Goal: Task Accomplishment & Management: Complete application form

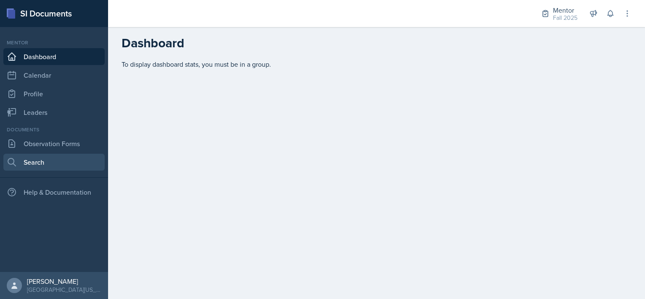
click at [44, 165] on link "Search" at bounding box center [53, 162] width 101 height 17
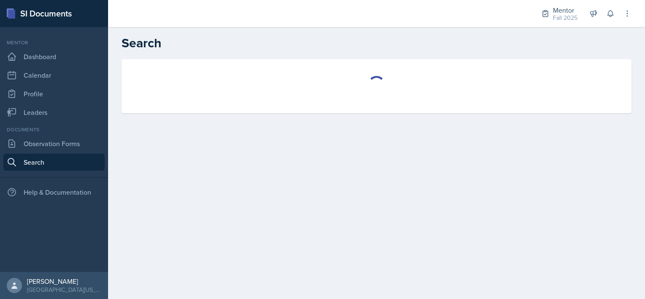
select select "all"
select select "1"
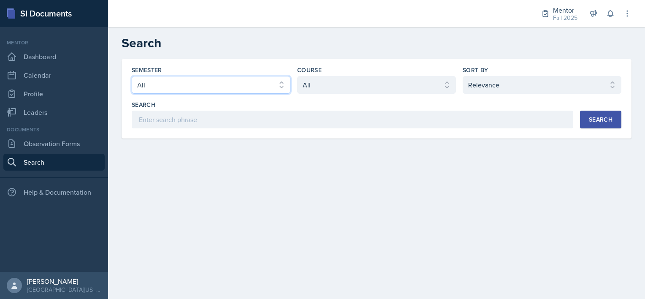
click at [279, 80] on select "Select semester All Fall 2025 Spring 2025 Fall 2024 Spring 2024 Fall 2023" at bounding box center [211, 85] width 159 height 18
select select "a8c40de0-d7eb-4f82-90ee-ac0c6ce45f71"
click at [132, 76] on select "Select semester All Fall 2025 Spring 2025 Fall 2024 Spring 2024 Fall 2023" at bounding box center [211, 85] width 159 height 18
click at [362, 82] on select "Select course All ASTR 1345 BIOL 1345 BIOL 1441 BIOL 1442 BIOL 2300 BIOL 2444 B…" at bounding box center [376, 85] width 159 height 18
select select "f5e0376e-e2ce-431c-8981-7364c091322b"
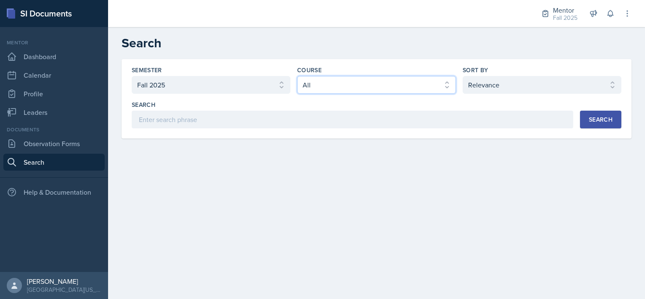
click at [297, 76] on select "Select course All ASTR 1345 BIOL 1345 BIOL 1441 BIOL 1442 BIOL 2300 BIOL 2444 B…" at bounding box center [376, 85] width 159 height 18
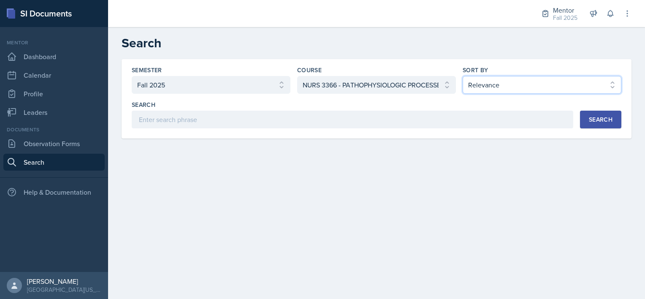
click at [565, 88] on select "Select sort by Relevance Document Date (Asc) Document Date (Desc)" at bounding box center [541, 85] width 159 height 18
select select "3"
click at [462, 76] on select "Select sort by Relevance Document Date (Asc) Document Date (Desc)" at bounding box center [541, 85] width 159 height 18
click at [606, 116] on div "Search" at bounding box center [601, 119] width 24 height 7
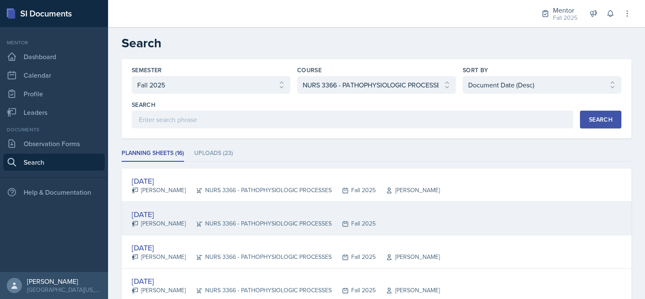
click at [423, 224] on div "Sep 22nd, 2025 Andrew Luisi NURS 3366 - PATHOPHYSIOLOGIC PROCESSES Fall 2025" at bounding box center [377, 218] width 510 height 33
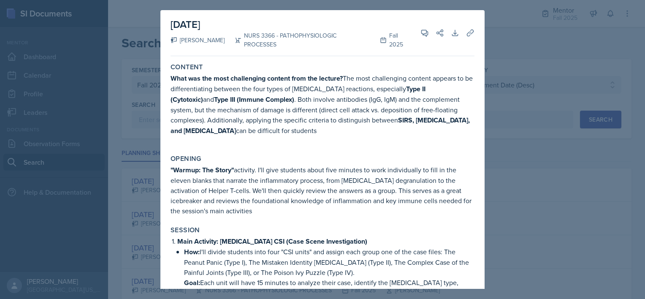
click at [563, 84] on div at bounding box center [322, 149] width 645 height 299
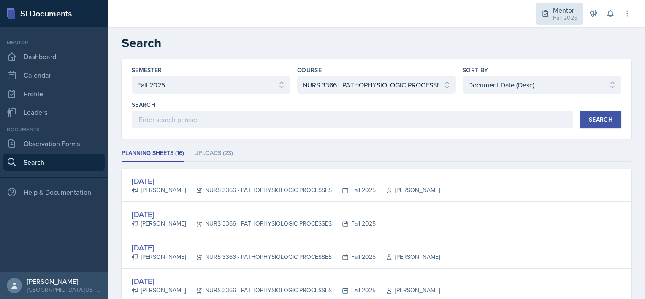
click at [560, 16] on div "Fall 2025" at bounding box center [565, 18] width 24 height 9
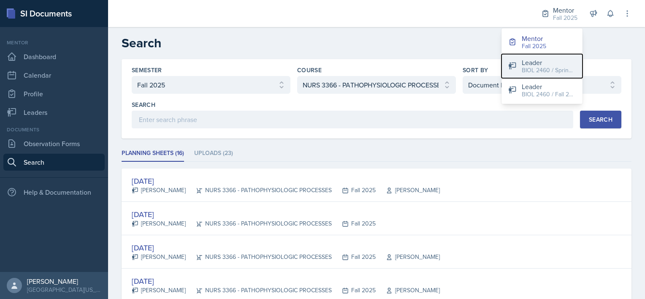
click at [529, 63] on div "Leader" at bounding box center [549, 62] width 54 height 10
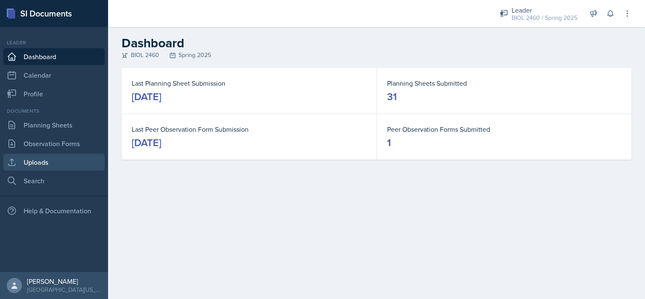
click at [61, 160] on link "Uploads" at bounding box center [53, 162] width 101 height 17
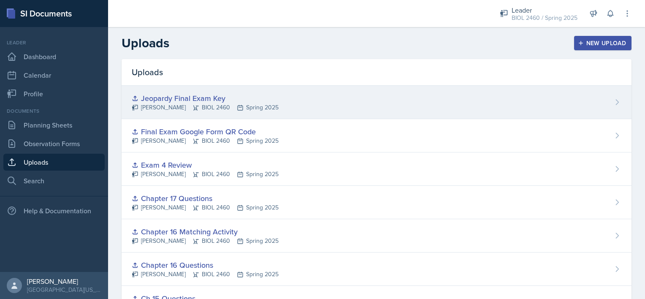
click at [612, 109] on div "Jeopardy Final Exam Key Lauryn Durrah BIOL 2460 Spring 2025" at bounding box center [377, 102] width 510 height 33
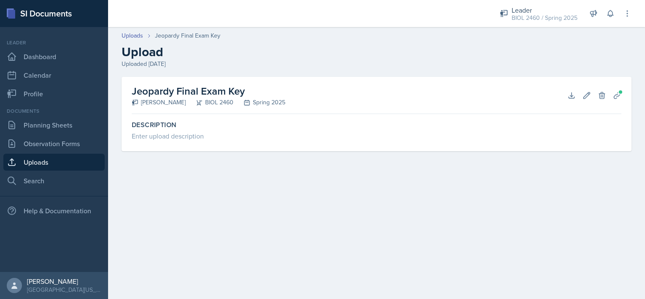
click at [42, 164] on link "Uploads" at bounding box center [53, 162] width 101 height 17
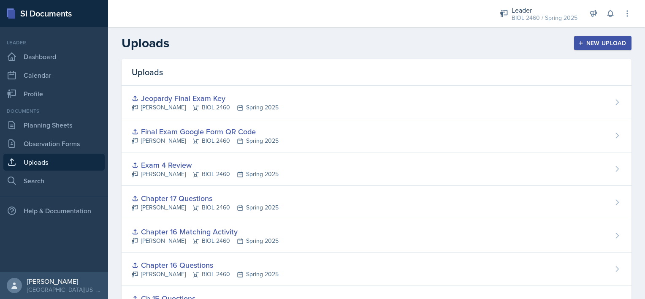
click at [582, 45] on div "New Upload" at bounding box center [602, 43] width 47 height 7
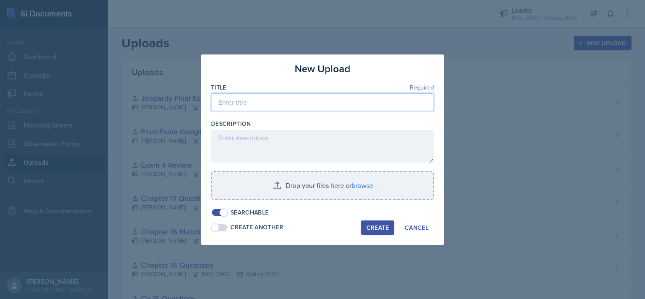
click at [285, 107] on input at bounding box center [322, 102] width 223 height 18
type input "J"
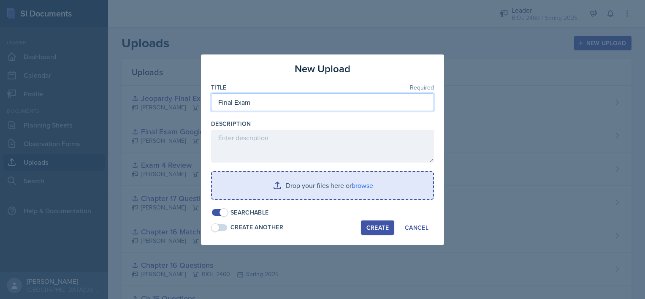
type input "Final Exam"
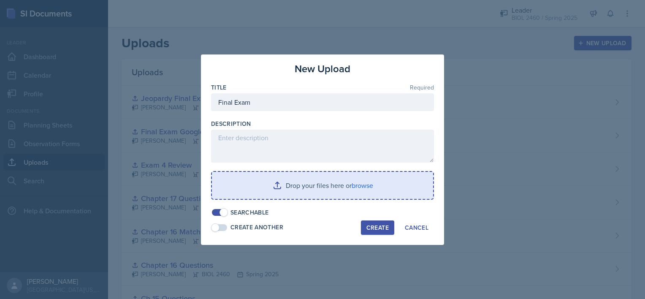
click at [273, 181] on input "file" at bounding box center [322, 185] width 221 height 27
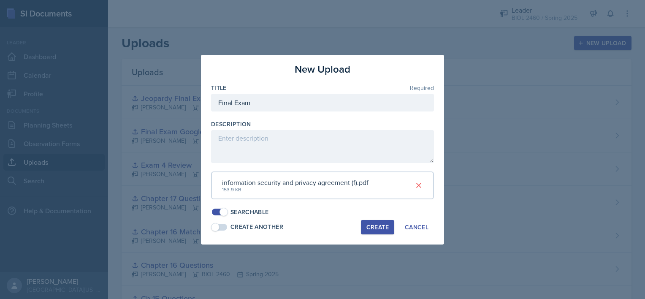
click at [371, 224] on div "Create" at bounding box center [377, 227] width 22 height 7
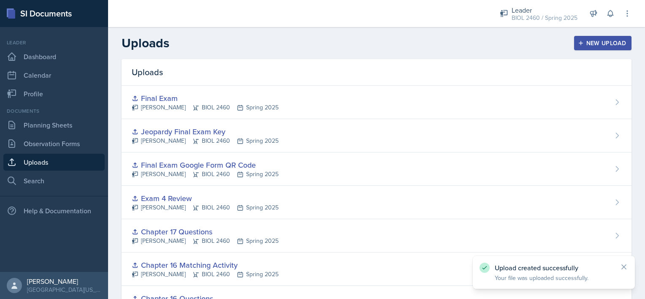
click at [582, 40] on div "New Upload" at bounding box center [602, 43] width 47 height 7
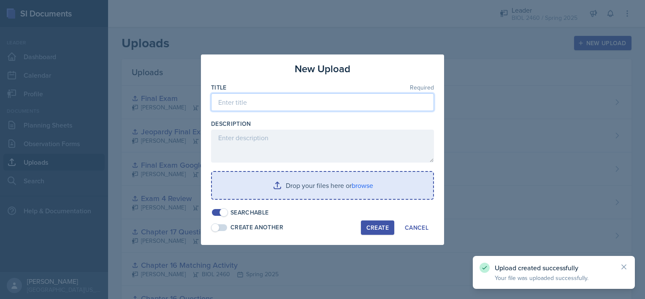
click at [299, 100] on input at bounding box center [322, 102] width 223 height 18
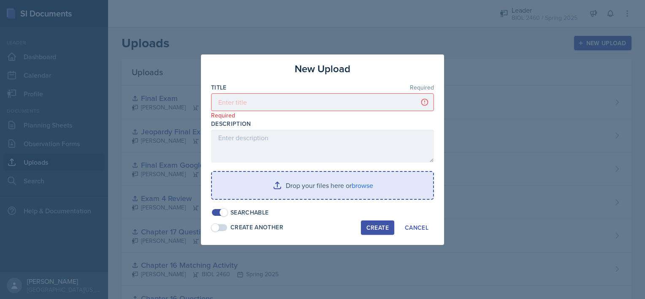
click at [474, 68] on div at bounding box center [322, 149] width 645 height 299
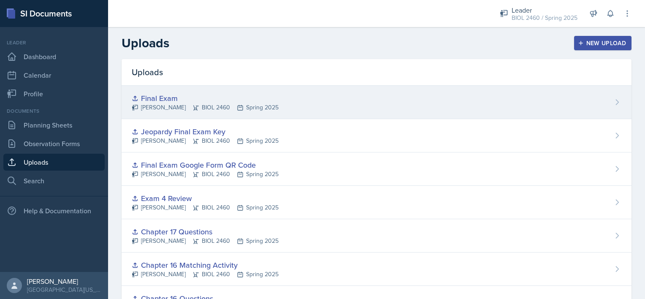
click at [606, 96] on div "Final Exam Lauryn Durrah BIOL 2460 Spring 2025" at bounding box center [377, 102] width 510 height 33
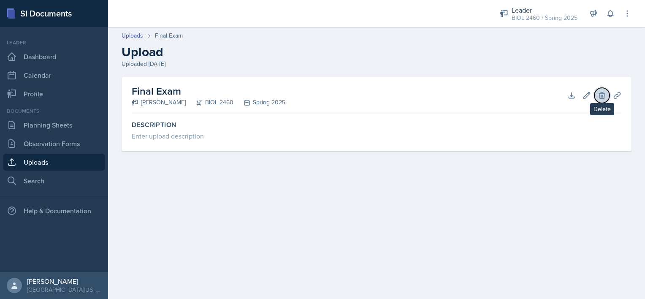
click at [600, 95] on icon at bounding box center [602, 95] width 8 height 8
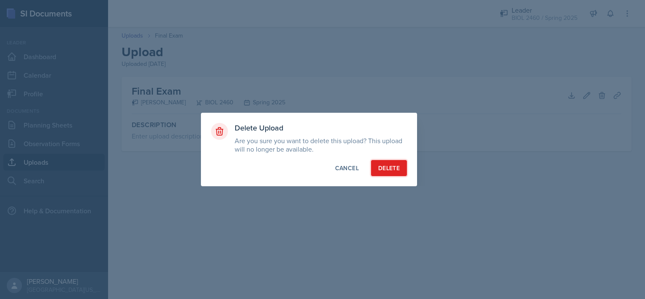
click at [392, 170] on div "Delete" at bounding box center [389, 168] width 22 height 8
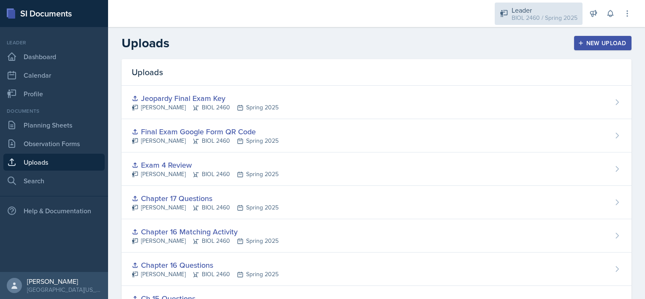
click at [518, 14] on div "BIOL 2460 / Spring 2025" at bounding box center [544, 18] width 66 height 9
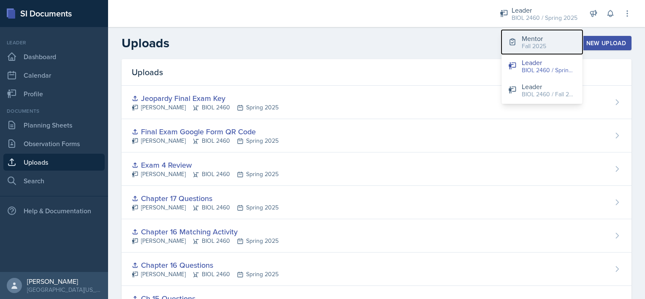
click at [517, 48] on button "Mentor Fall 2025" at bounding box center [541, 42] width 81 height 24
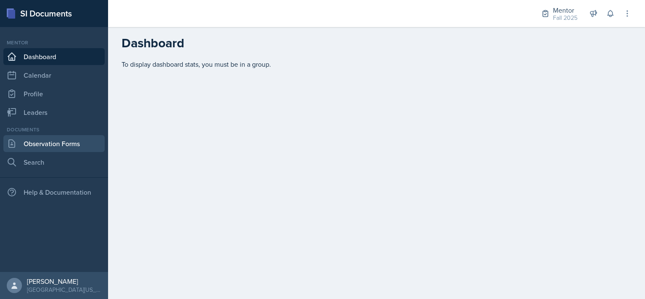
click at [47, 145] on link "Observation Forms" at bounding box center [53, 143] width 101 height 17
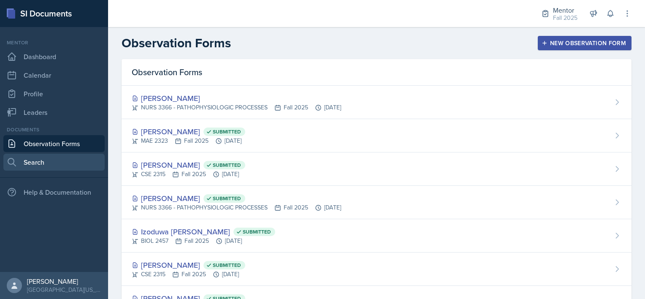
click at [31, 159] on link "Search" at bounding box center [53, 162] width 101 height 17
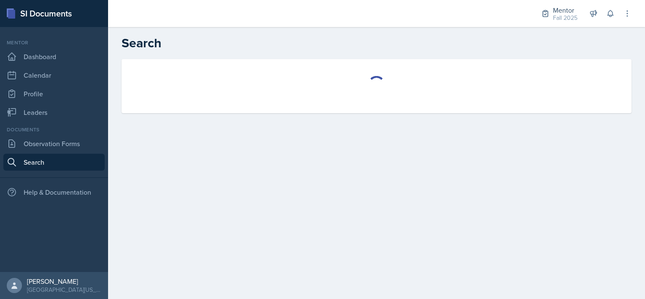
select select "all"
select select "1"
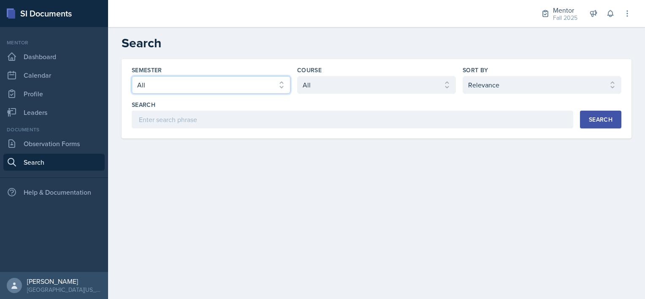
click at [238, 89] on select "Select semester All Fall 2025 Spring 2025 Fall 2024 Spring 2024 Fall 2023" at bounding box center [211, 85] width 159 height 18
select select "a8c40de0-d7eb-4f82-90ee-ac0c6ce45f71"
click at [132, 76] on select "Select semester All Fall 2025 Spring 2025 Fall 2024 Spring 2024 Fall 2023" at bounding box center [211, 85] width 159 height 18
click at [330, 86] on select "Select course All ASTR 1345 BIOL 1345 BIOL 1441 BIOL 1442 BIOL 2300 BIOL 2444 B…" at bounding box center [376, 85] width 159 height 18
select select "f5e0376e-e2ce-431c-8981-7364c091322b"
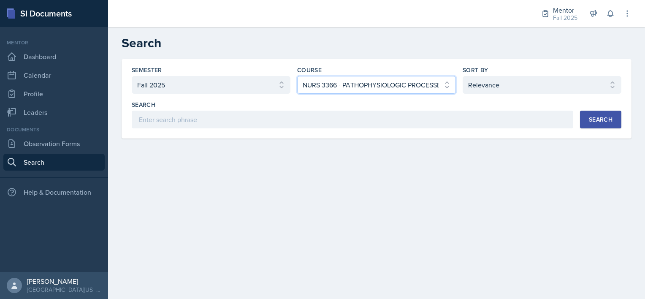
click at [297, 76] on select "Select course All ASTR 1345 BIOL 1345 BIOL 1441 BIOL 1442 BIOL 2300 BIOL 2444 B…" at bounding box center [376, 85] width 159 height 18
click at [554, 83] on select "Select sort by Relevance Document Date (Asc) Document Date (Desc)" at bounding box center [541, 85] width 159 height 18
select select "2"
click at [462, 76] on select "Select sort by Relevance Document Date (Asc) Document Date (Desc)" at bounding box center [541, 85] width 159 height 18
click at [589, 118] on div "Search" at bounding box center [601, 119] width 24 height 7
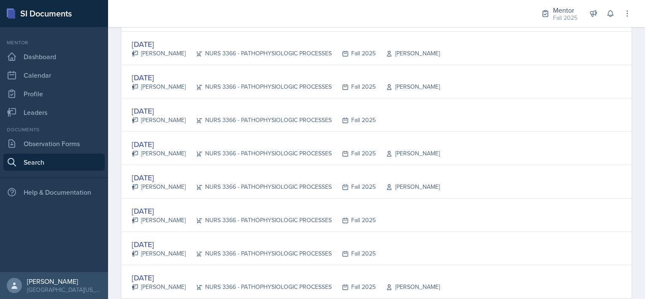
scroll to position [454, 0]
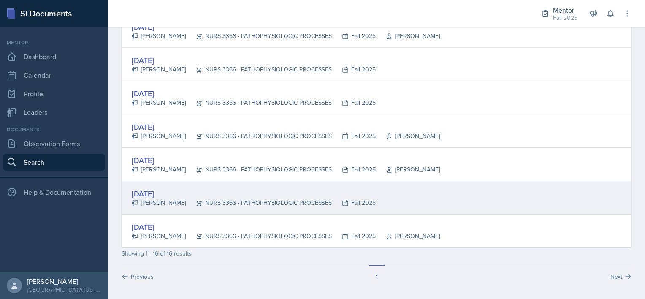
click at [299, 198] on div "NURS 3366 - PATHOPHYSIOLOGIC PROCESSES" at bounding box center [259, 202] width 146 height 9
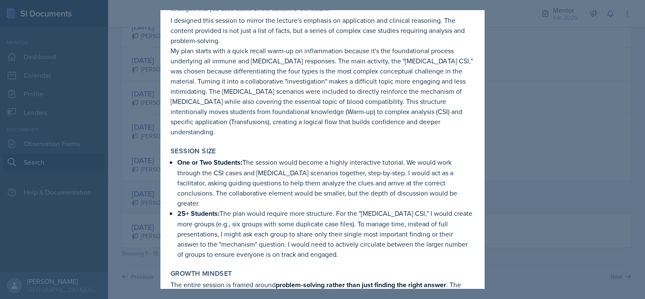
scroll to position [782, 0]
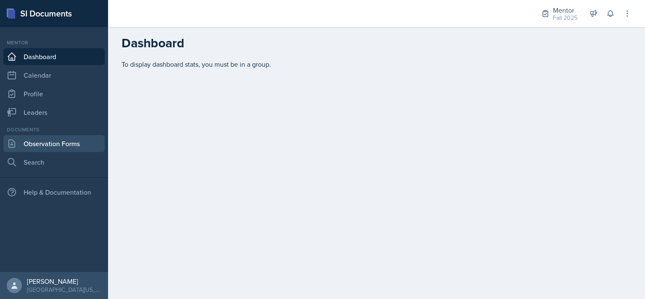
click at [60, 137] on link "Observation Forms" at bounding box center [53, 143] width 101 height 17
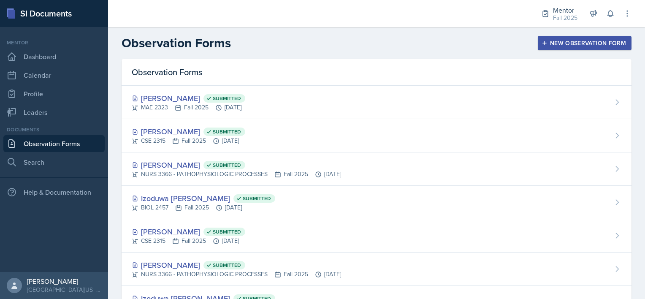
click at [543, 42] on div "New Observation Form" at bounding box center [584, 43] width 83 height 7
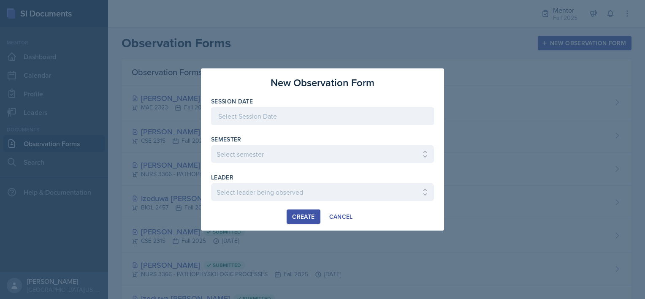
click at [273, 117] on div at bounding box center [322, 116] width 223 height 18
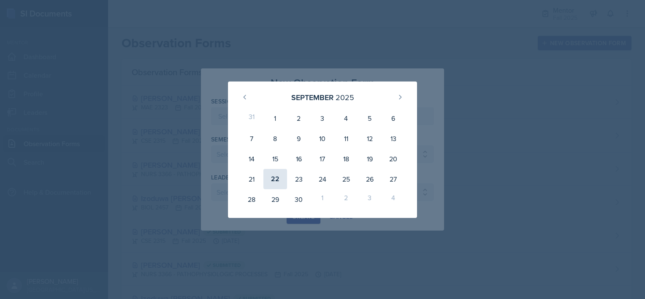
click at [274, 176] on div "22" at bounding box center [275, 179] width 24 height 20
type input "[DATE]"
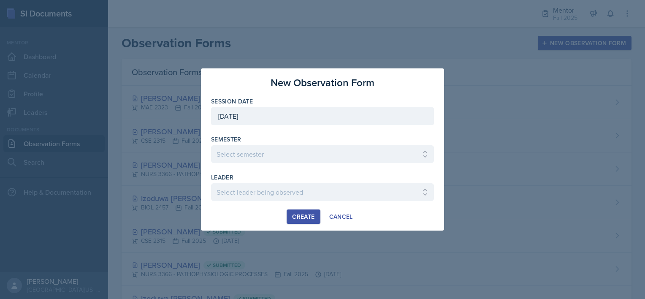
click at [259, 163] on div "Session Date [DATE] [DATE] 31 1 2 3 4 5 6 7 8 9 10 11 12 13 14 15 16 17 18 19 2…" at bounding box center [322, 153] width 223 height 112
click at [253, 160] on select "Select semester All Fall 2024 Spring 2025 Fall 2025 Spring 2024 Fall 2023" at bounding box center [322, 154] width 223 height 18
select select "a8c40de0-d7eb-4f82-90ee-ac0c6ce45f71"
click at [211, 145] on select "Select semester All Fall 2024 Spring 2025 Fall 2025 Spring 2024 Fall 2023" at bounding box center [322, 154] width 223 height 18
click at [245, 195] on select "Select leader being observed [PERSON_NAME] / BIOL 2458 / Gautam's Group [PERSON…" at bounding box center [322, 192] width 223 height 18
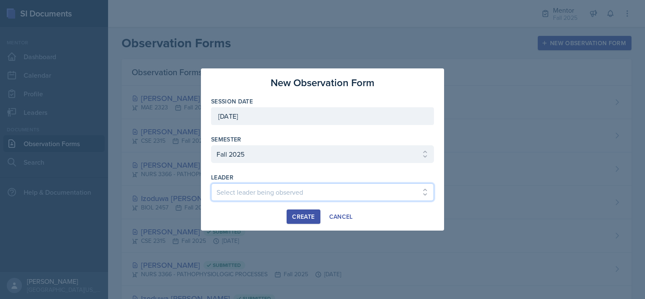
select select "c28d7c16-04cf-484e-afd1-f66cc9114c12"
click at [211, 183] on select "Select leader being observed [PERSON_NAME] / BIOL 2458 / Gautam's Group [PERSON…" at bounding box center [322, 192] width 223 height 18
click at [300, 213] on div "Create" at bounding box center [303, 216] width 22 height 7
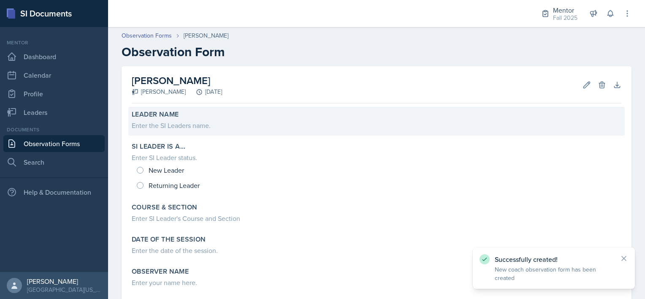
click at [189, 128] on div "Enter the SI Leaders name." at bounding box center [377, 125] width 490 height 10
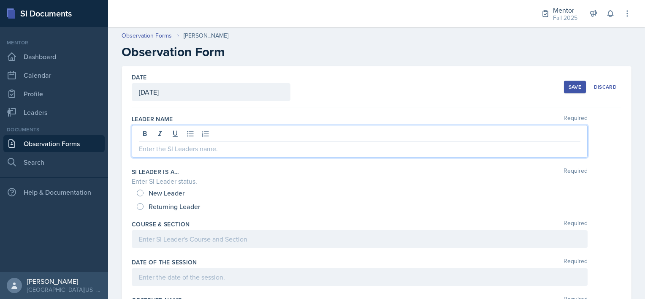
click at [176, 136] on div at bounding box center [360, 141] width 456 height 32
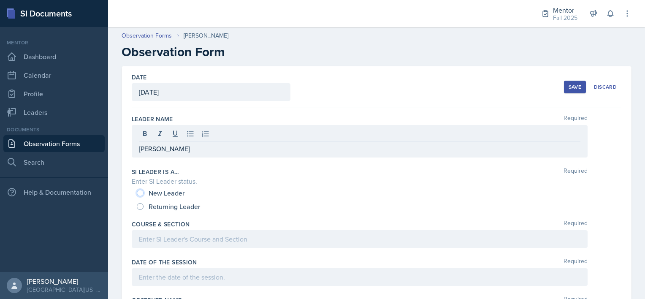
click at [140, 191] on input "New Leader" at bounding box center [140, 192] width 7 height 7
radio input "true"
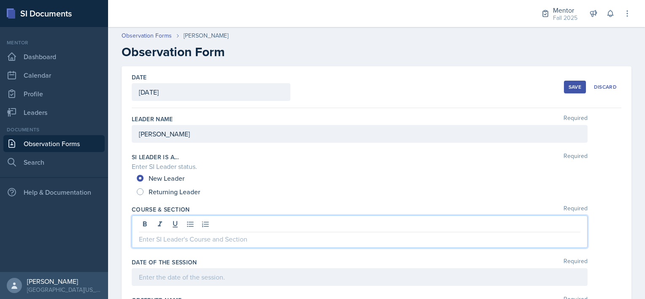
click at [143, 224] on div at bounding box center [360, 231] width 456 height 32
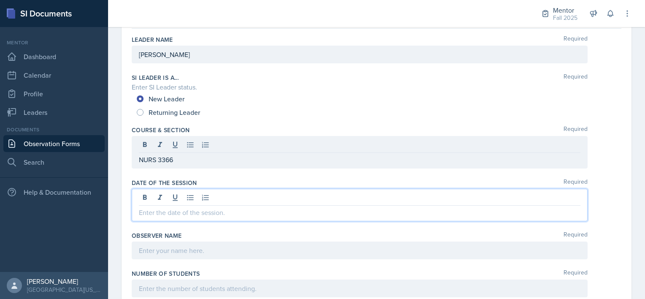
click at [158, 210] on p at bounding box center [359, 212] width 441 height 10
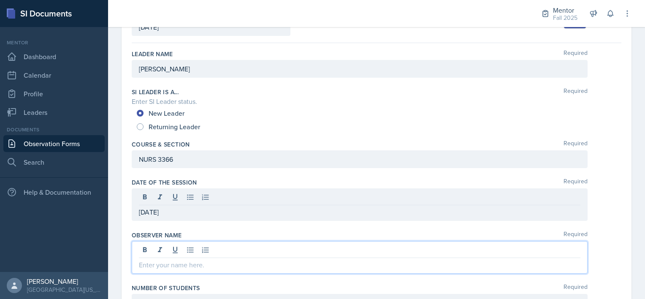
click at [159, 248] on div at bounding box center [360, 257] width 456 height 32
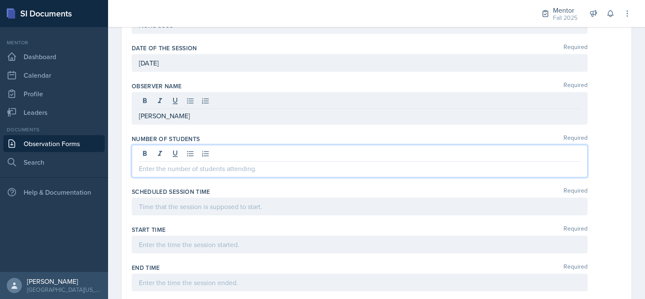
click at [173, 170] on p at bounding box center [359, 168] width 441 height 10
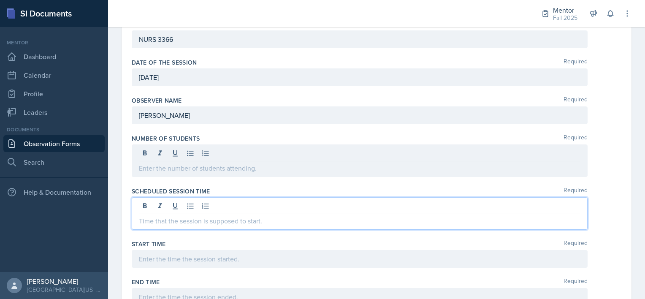
click at [152, 204] on div at bounding box center [360, 213] width 456 height 32
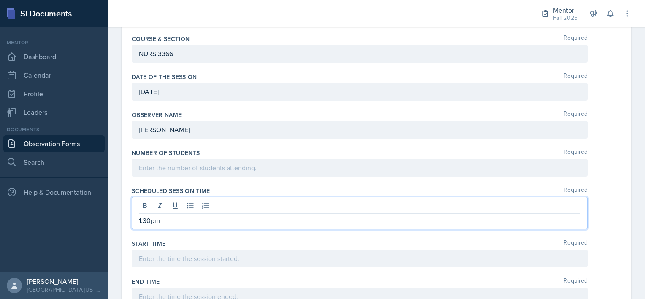
click at [156, 255] on div at bounding box center [360, 258] width 456 height 18
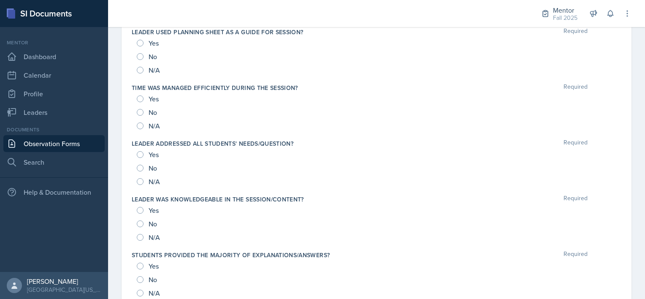
scroll to position [842, 0]
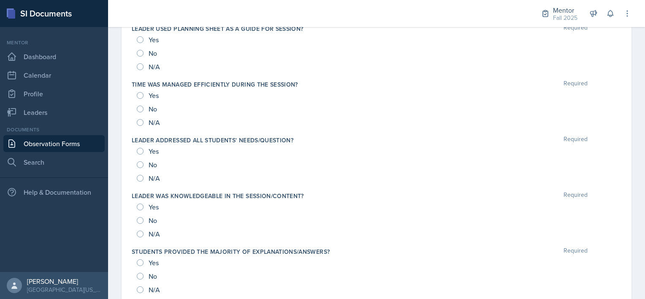
click at [143, 202] on div "Yes" at bounding box center [149, 207] width 24 height 14
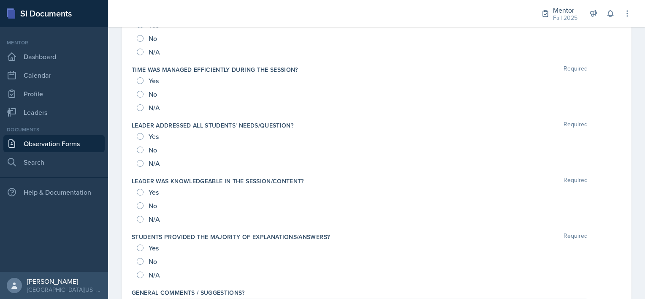
scroll to position [828, 0]
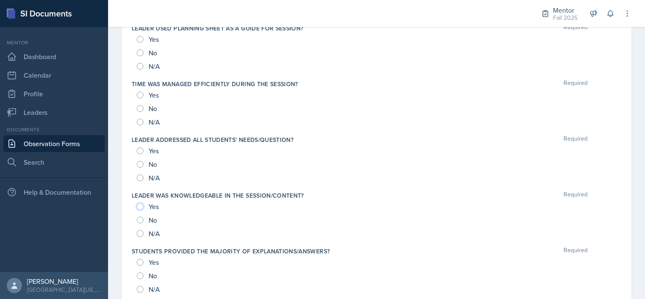
click at [141, 203] on input "Yes" at bounding box center [140, 206] width 7 height 7
radio input "true"
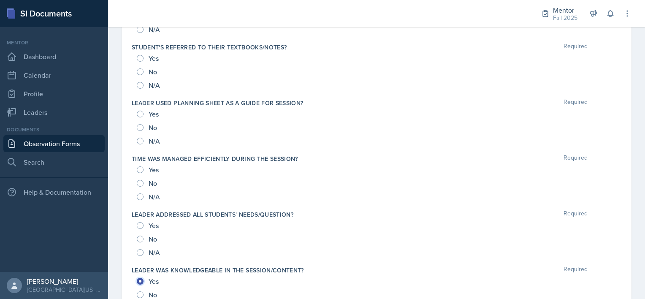
scroll to position [751, 0]
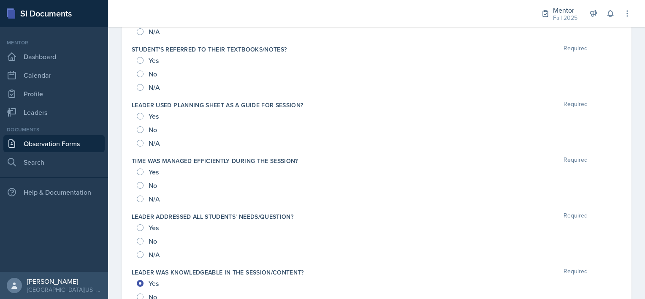
click at [480, 234] on div "No" at bounding box center [376, 241] width 479 height 14
click at [471, 228] on div "Yes" at bounding box center [376, 228] width 479 height 14
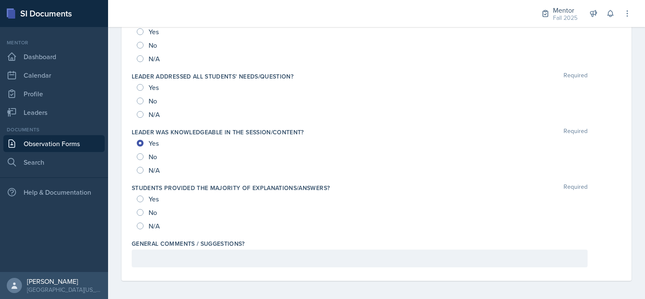
scroll to position [906, 0]
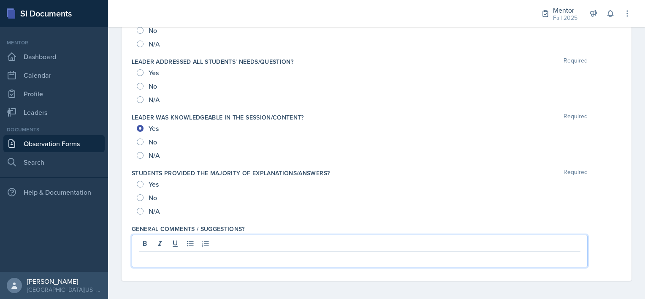
click at [156, 261] on p at bounding box center [359, 258] width 441 height 10
drag, startPoint x: 264, startPoint y: 252, endPoint x: 96, endPoint y: 235, distance: 169.2
click at [96, 235] on div "SI Documents Mentor Dashboard Calendar Profile Leaders Documents Observation Fo…" at bounding box center [322, 149] width 645 height 299
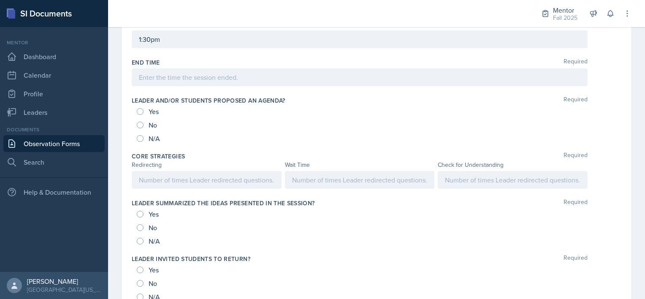
scroll to position [374, 0]
click at [118, 108] on div "Date [DATE] [DATE] 31 1 2 3 4 5 6 7 8 9 10 11 12 13 14 15 16 17 18 19 20 21 22 …" at bounding box center [376, 262] width 537 height 1141
click at [97, 130] on div "Documents" at bounding box center [53, 130] width 101 height 8
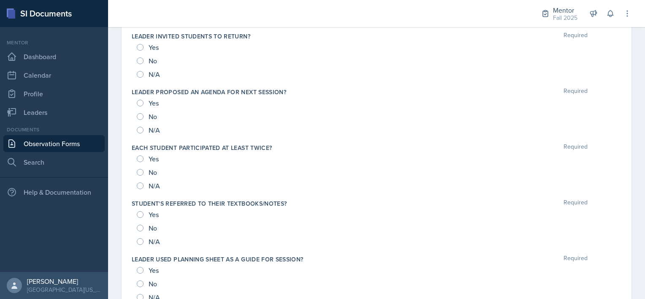
scroll to position [599, 0]
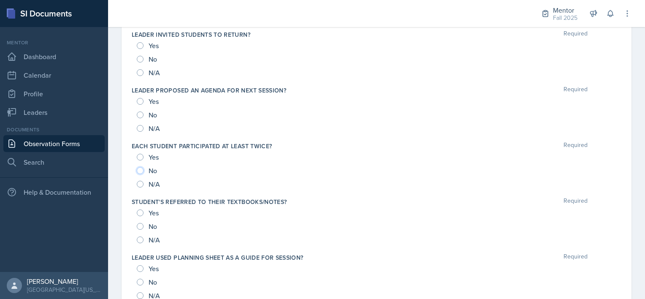
click at [141, 168] on input "No" at bounding box center [140, 170] width 7 height 7
radio input "true"
click at [140, 211] on input "Yes" at bounding box center [140, 212] width 7 height 7
radio input "true"
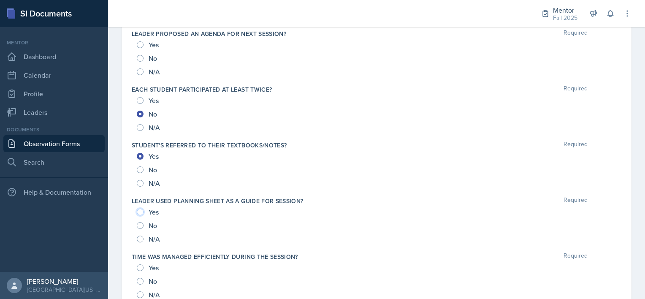
click at [140, 211] on input "Yes" at bounding box center [140, 211] width 7 height 7
radio input "true"
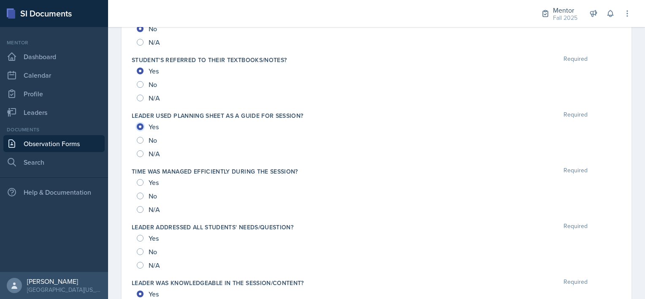
scroll to position [741, 0]
click at [138, 179] on input "Yes" at bounding box center [140, 182] width 7 height 7
radio input "true"
click at [140, 234] on input "Yes" at bounding box center [140, 237] width 7 height 7
radio input "true"
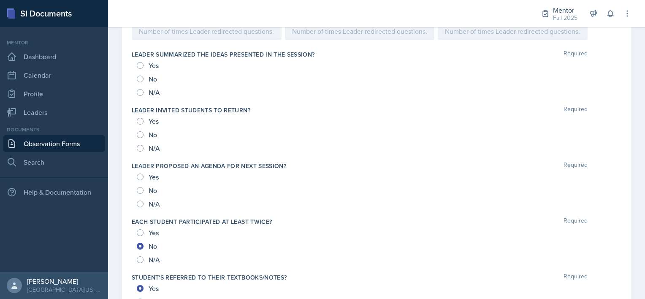
scroll to position [513, 0]
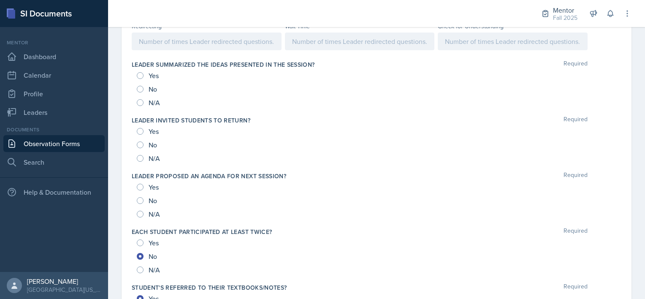
click at [138, 189] on div "Yes" at bounding box center [149, 187] width 24 height 14
click at [141, 184] on input "Yes" at bounding box center [140, 187] width 7 height 7
radio input "true"
click at [143, 131] on input "Yes" at bounding box center [140, 131] width 7 height 7
radio input "true"
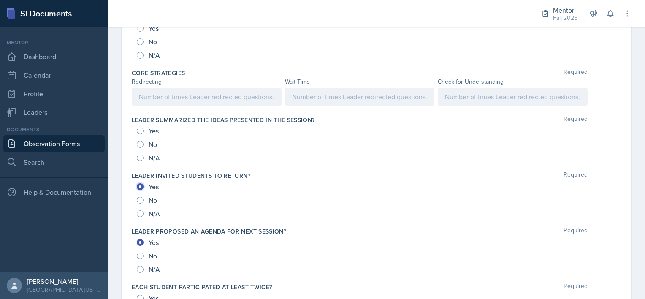
scroll to position [442, 0]
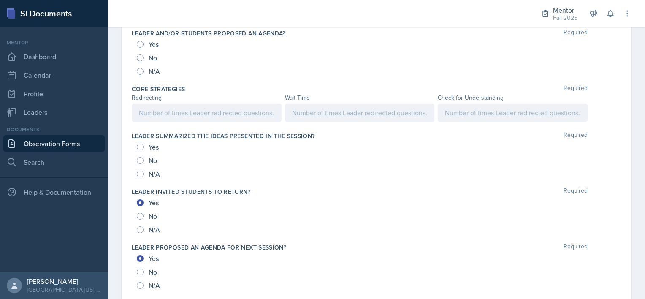
click at [139, 140] on div "Yes" at bounding box center [149, 147] width 24 height 14
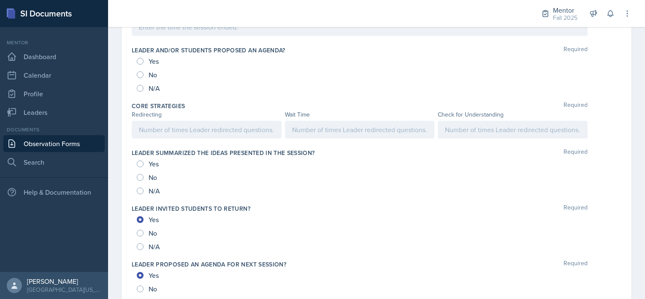
scroll to position [422, 0]
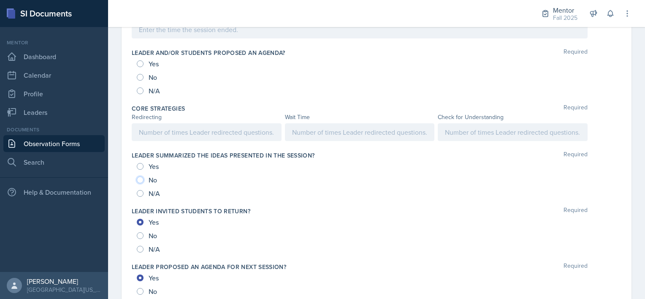
click at [138, 179] on input "No" at bounding box center [140, 179] width 7 height 7
radio input "true"
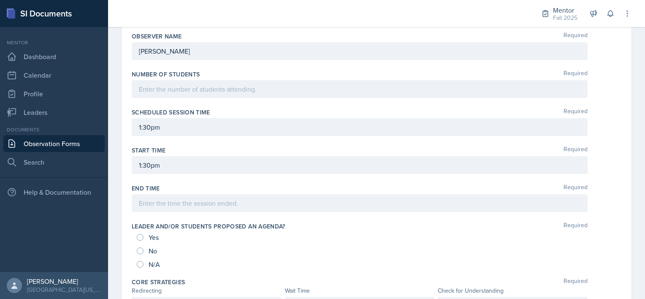
scroll to position [248, 0]
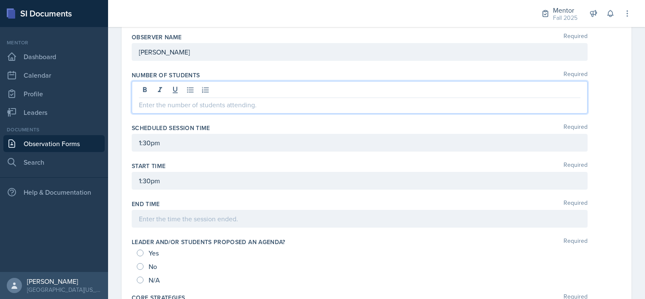
click at [163, 100] on p at bounding box center [359, 105] width 441 height 10
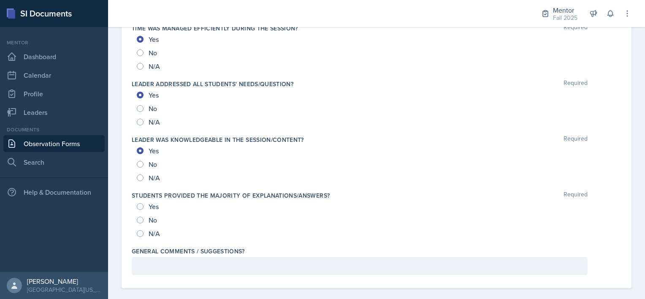
scroll to position [905, 0]
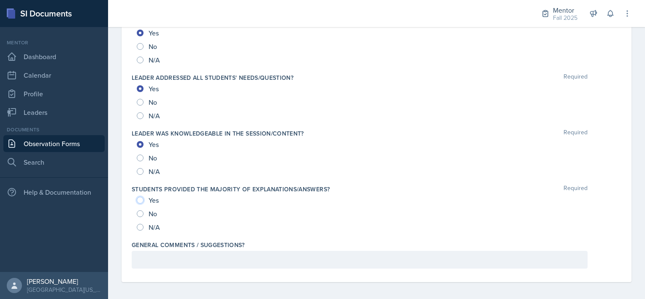
click at [139, 197] on input "Yes" at bounding box center [140, 200] width 7 height 7
radio input "true"
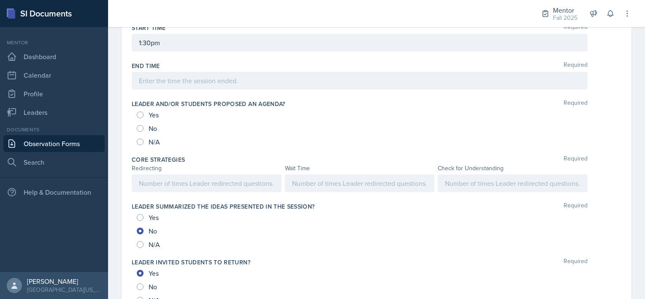
scroll to position [386, 0]
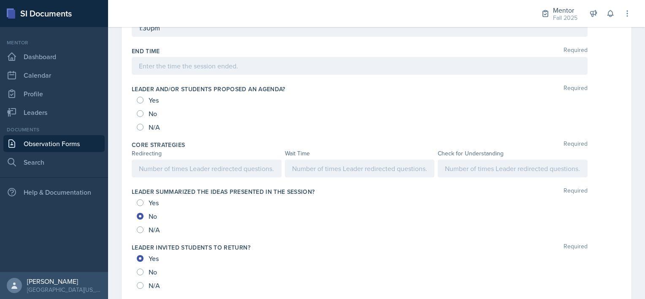
click at [325, 173] on p at bounding box center [359, 168] width 135 height 10
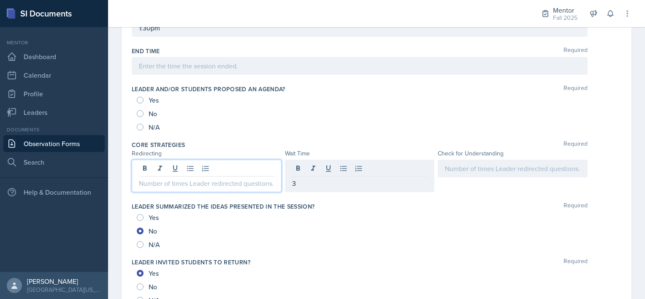
click at [213, 169] on div at bounding box center [207, 176] width 150 height 32
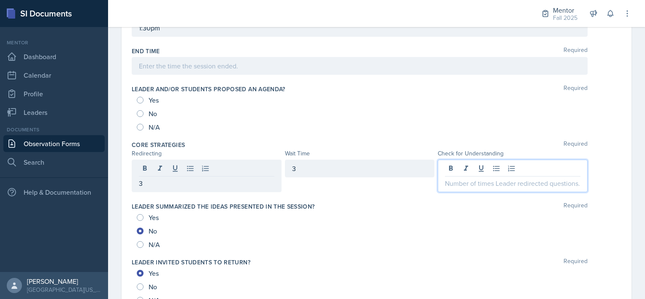
click at [488, 167] on div at bounding box center [513, 176] width 150 height 32
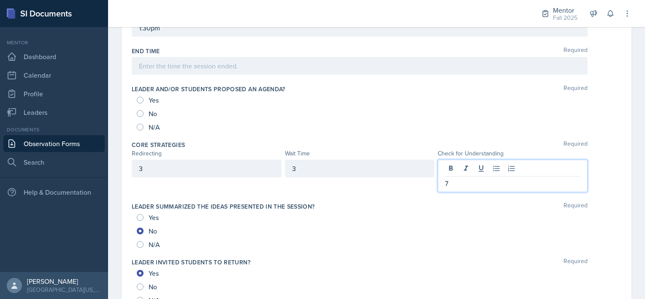
click at [250, 66] on p at bounding box center [359, 66] width 441 height 10
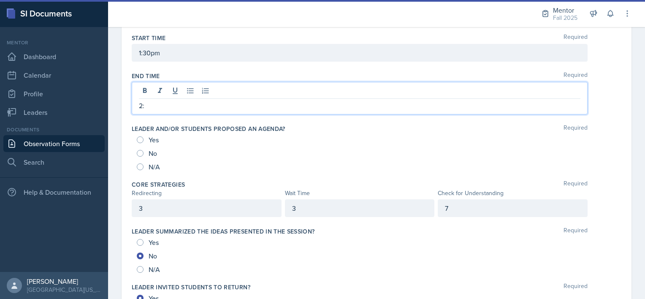
scroll to position [368, 0]
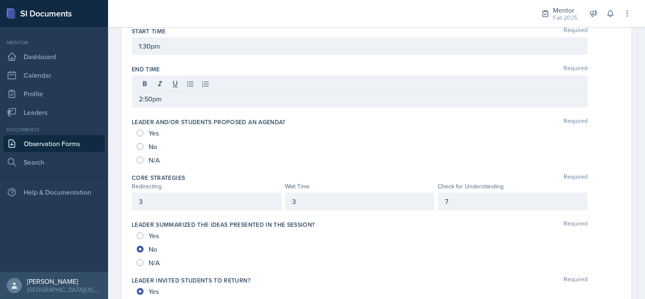
click at [140, 127] on div "Yes" at bounding box center [149, 133] width 24 height 14
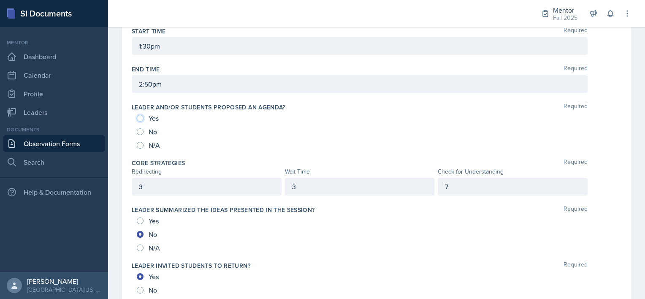
click at [140, 116] on input "Yes" at bounding box center [140, 118] width 7 height 7
radio input "true"
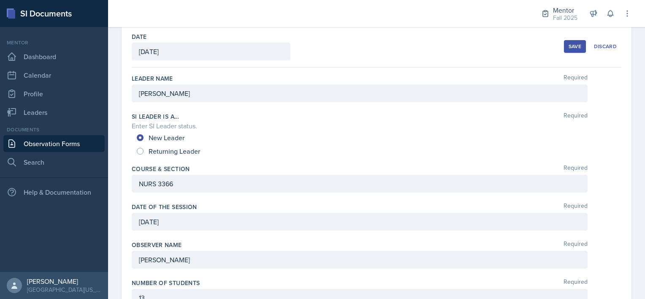
scroll to position [0, 0]
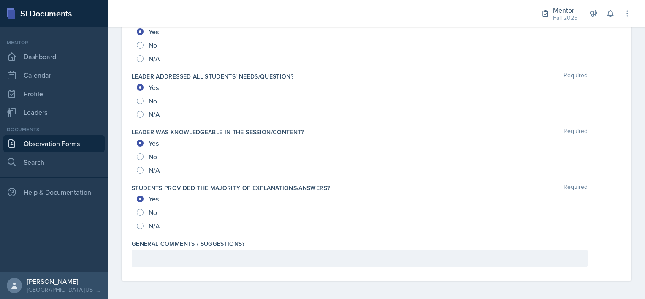
click at [148, 254] on p at bounding box center [359, 258] width 441 height 10
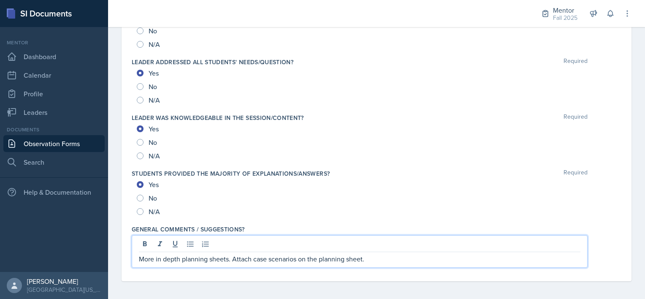
click at [377, 257] on p "More in depth planning sheets. Attach case scenarios on the planning sheet." at bounding box center [359, 259] width 441 height 10
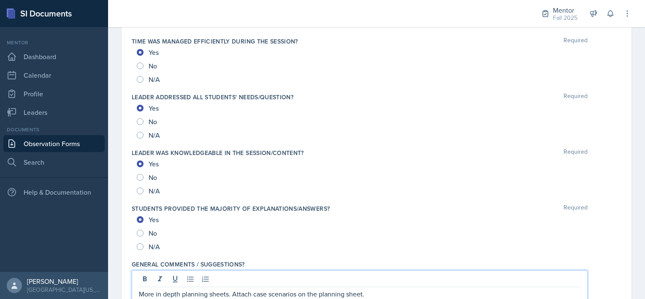
scroll to position [906, 0]
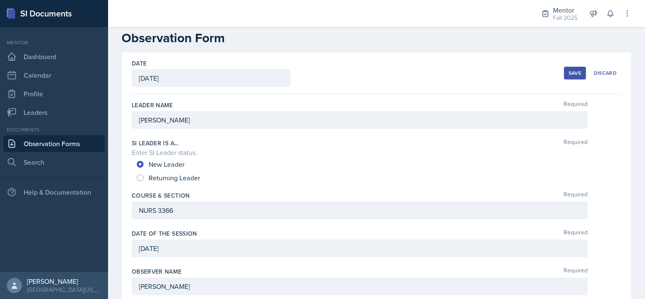
scroll to position [0, 0]
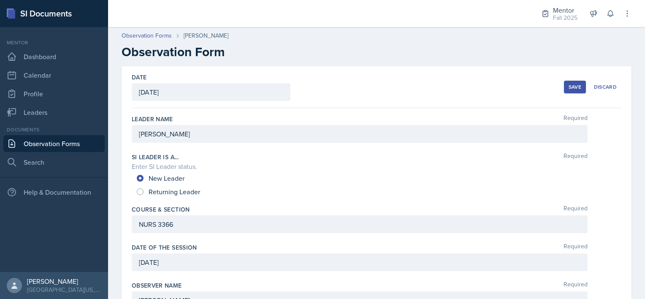
click at [568, 84] on div "Save" at bounding box center [574, 87] width 13 height 7
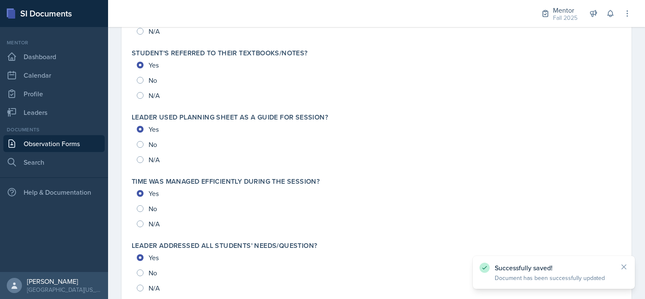
scroll to position [926, 0]
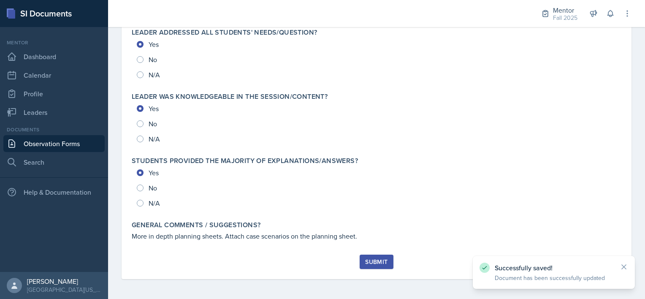
click at [371, 263] on div "Submit" at bounding box center [376, 261] width 22 height 7
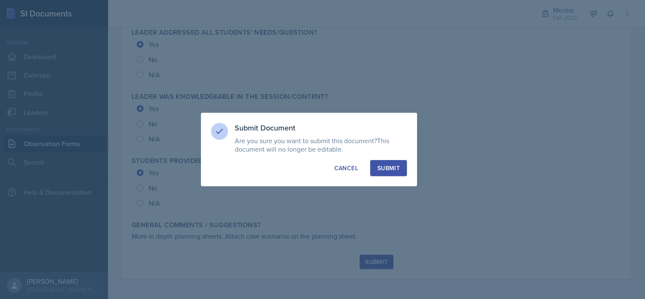
click at [389, 171] on div "Submit" at bounding box center [388, 168] width 22 height 8
radio input "true"
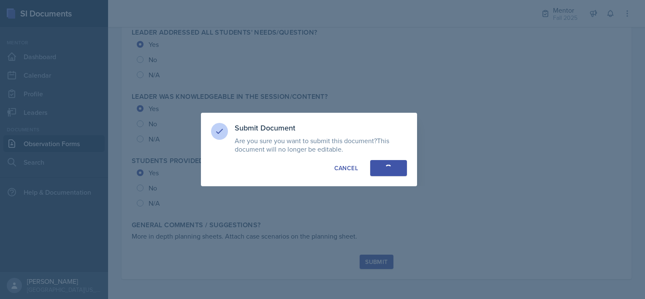
radio input "true"
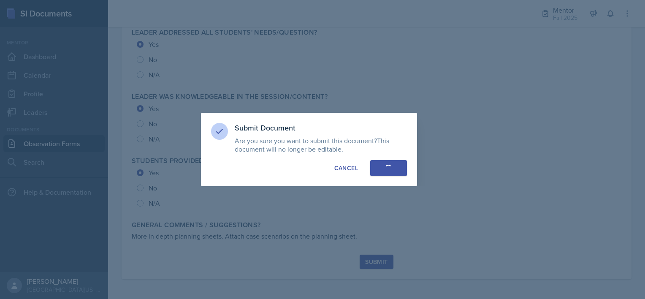
radio input "true"
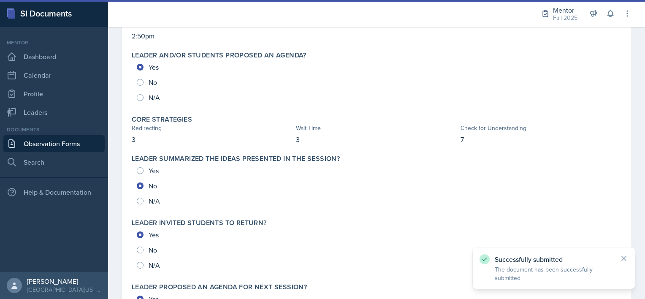
scroll to position [0, 0]
